Goal: Book appointment/travel/reservation

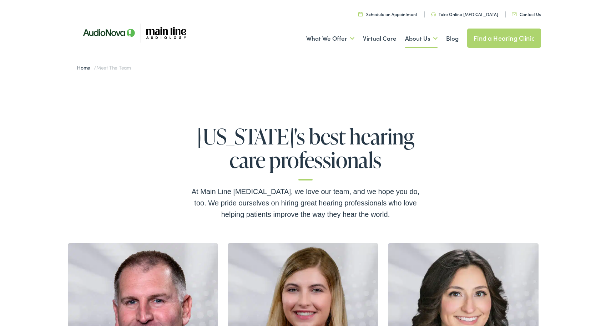
click at [404, 14] on link "Schedule an Appointment" at bounding box center [387, 14] width 59 height 6
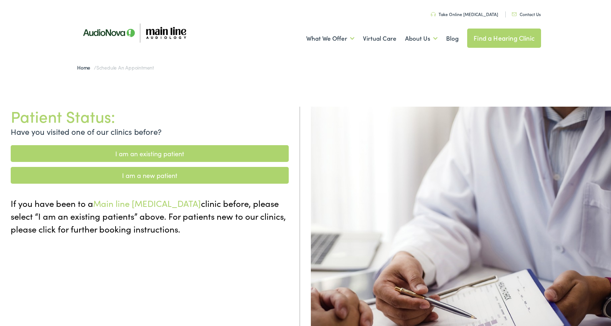
click at [195, 152] on link "I am an existing patient" at bounding box center [150, 153] width 278 height 17
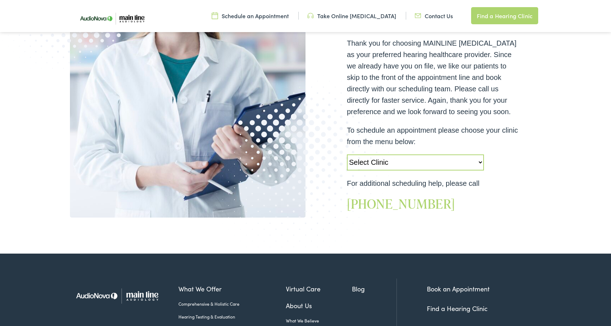
scroll to position [193, 0]
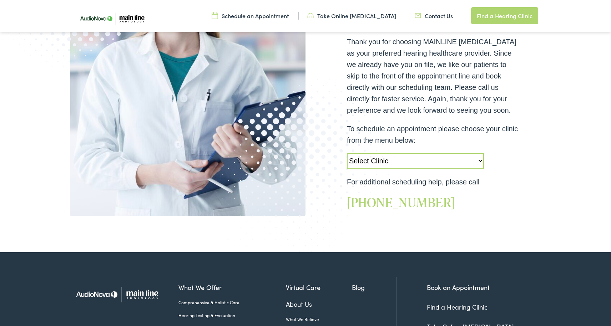
select select "[URL][DOMAIN_NAME]"
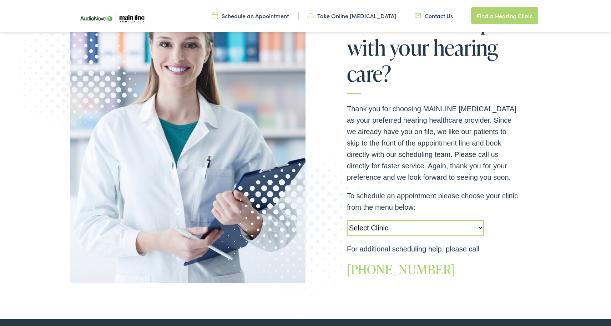
scroll to position [130, 0]
